Goal: Transaction & Acquisition: Subscribe to service/newsletter

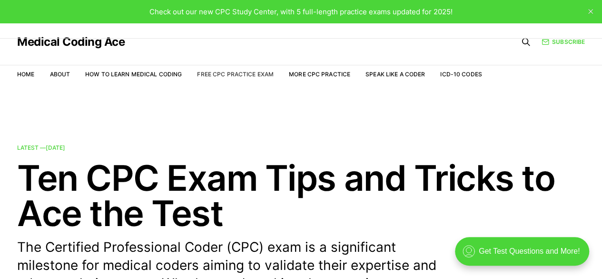
click at [239, 76] on link "Free CPC Practice Exam" at bounding box center [235, 73] width 77 height 7
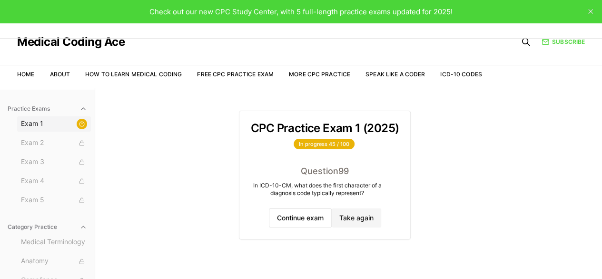
click at [69, 125] on span "Exam 1" at bounding box center [54, 124] width 66 height 10
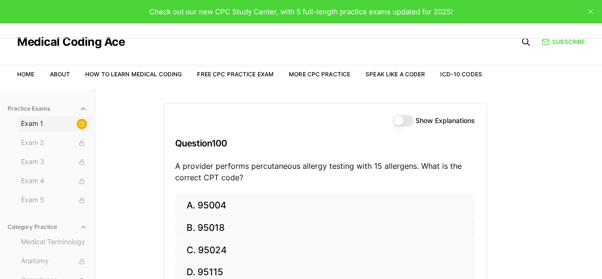
click at [69, 125] on span "Exam 1" at bounding box center [54, 124] width 66 height 10
click at [79, 124] on icon at bounding box center [82, 124] width 6 height 6
click at [63, 139] on span "Exam 2" at bounding box center [54, 143] width 66 height 10
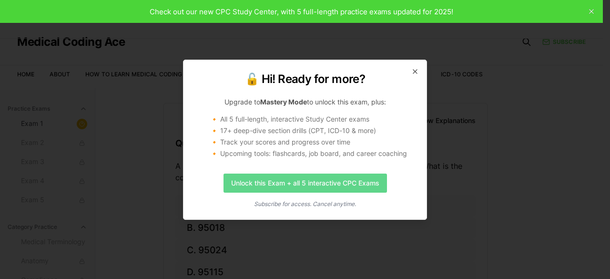
click at [283, 181] on link "Unlock this Exam + all 5 interactive CPC Exams" at bounding box center [304, 182] width 163 height 19
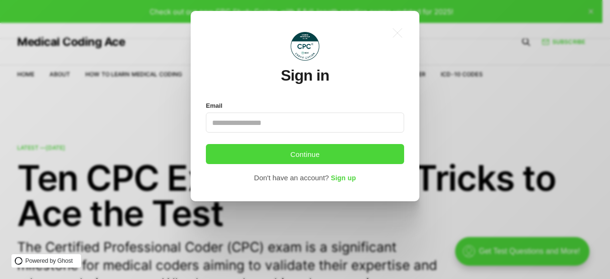
click at [305, 118] on input "Email" at bounding box center [305, 122] width 198 height 20
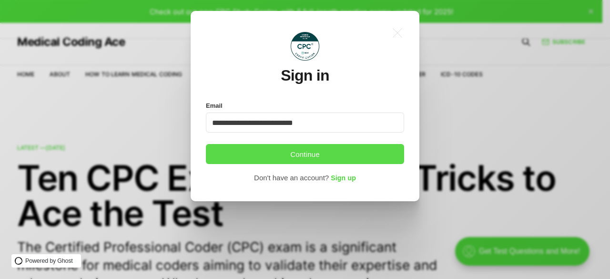
type input "**********"
click at [269, 150] on button "Continue" at bounding box center [305, 154] width 198 height 20
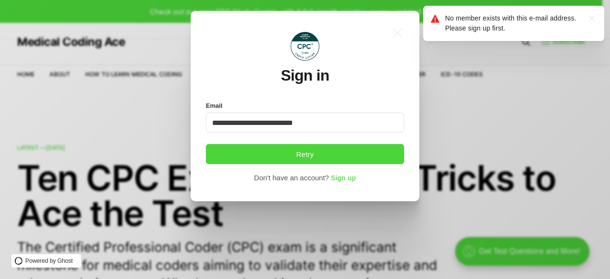
click at [338, 178] on span "Sign up" at bounding box center [343, 178] width 25 height 8
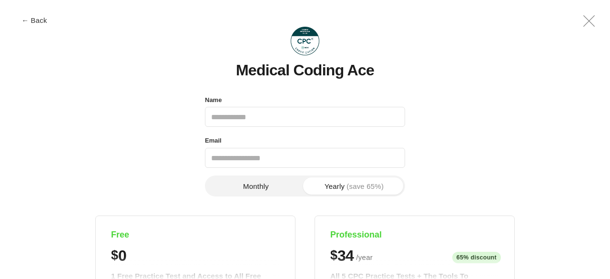
click at [261, 116] on input "Name" at bounding box center [305, 117] width 200 height 20
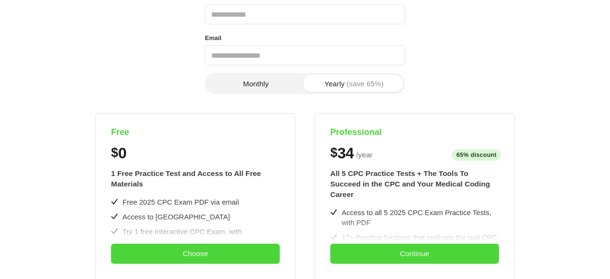
scroll to position [103, 0]
click at [340, 80] on button "Yearly (save 65%)" at bounding box center [354, 82] width 98 height 17
click at [278, 83] on button "Monthly" at bounding box center [256, 82] width 98 height 17
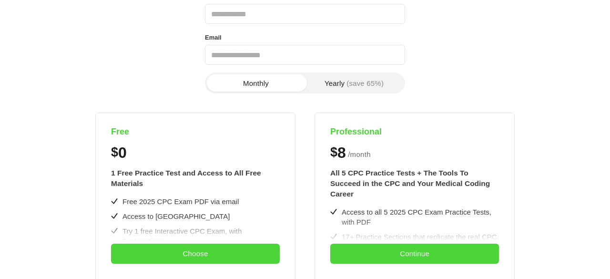
click at [343, 84] on button "Yearly (save 65%)" at bounding box center [354, 82] width 98 height 17
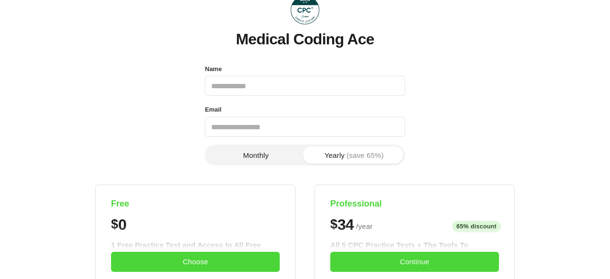
scroll to position [0, 0]
